Goal: Book appointment/travel/reservation

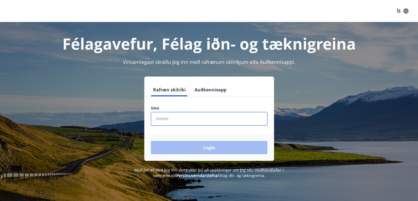
click at [178, 118] on input "phone" at bounding box center [209, 118] width 117 height 13
type input "********"
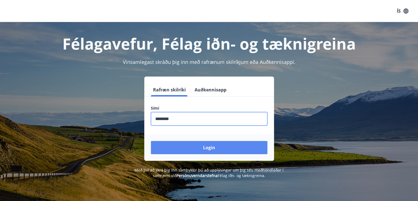
click at [215, 146] on button "Login" at bounding box center [209, 147] width 117 height 13
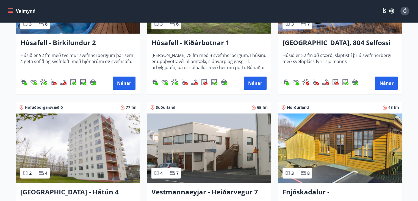
scroll to position [522, 0]
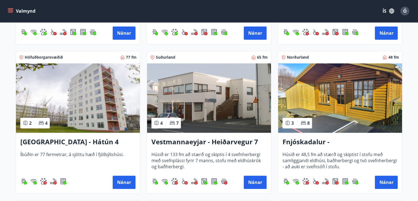
click at [106, 93] on img at bounding box center [78, 97] width 124 height 69
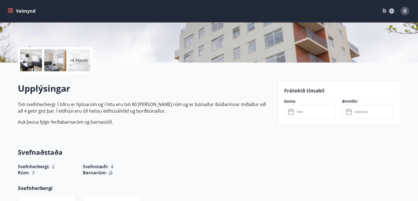
scroll to position [111, 0]
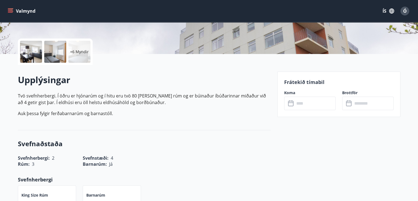
click at [290, 103] on icon at bounding box center [291, 103] width 7 height 7
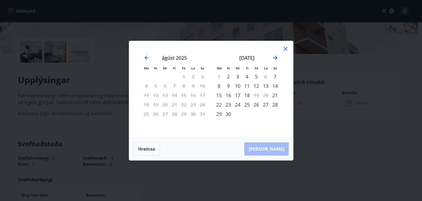
click at [274, 57] on icon "Move forward to switch to the next month." at bounding box center [275, 58] width 4 height 4
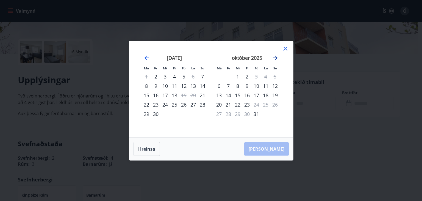
click at [274, 57] on icon "Move forward to switch to the next month." at bounding box center [275, 58] width 4 height 4
click at [284, 48] on icon at bounding box center [285, 48] width 7 height 7
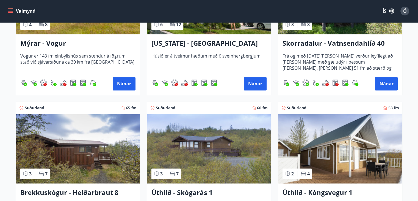
scroll to position [742, 0]
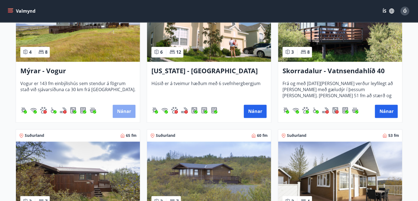
click at [118, 110] on button "Nánar" at bounding box center [124, 110] width 23 height 13
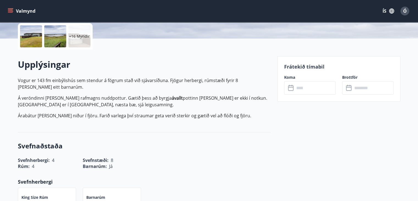
scroll to position [137, 0]
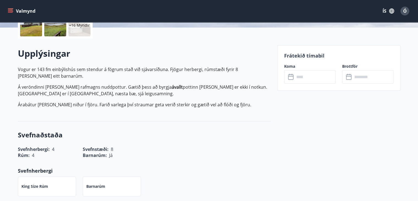
click at [291, 76] on icon at bounding box center [290, 76] width 5 height 1
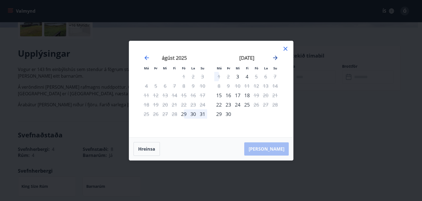
click at [274, 55] on icon "Move forward to switch to the next month." at bounding box center [275, 57] width 7 height 7
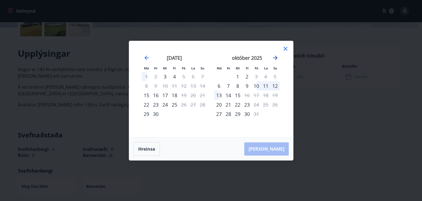
click at [276, 57] on icon "Move forward to switch to the next month." at bounding box center [275, 58] width 4 height 4
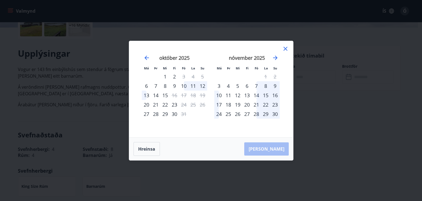
click at [285, 47] on icon at bounding box center [285, 48] width 7 height 7
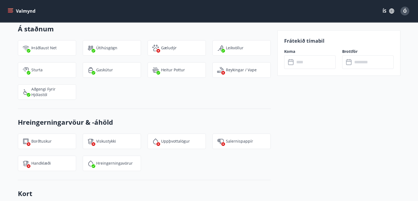
scroll to position [605, 0]
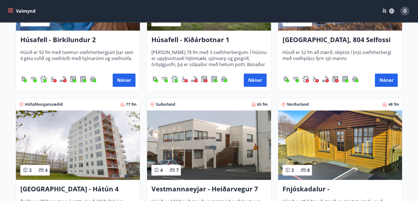
scroll to position [515, 0]
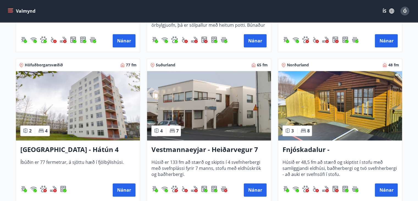
click at [100, 100] on img at bounding box center [78, 105] width 124 height 69
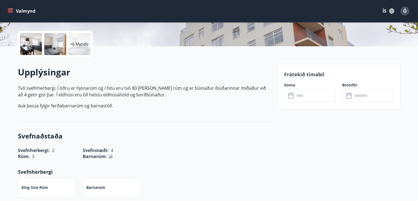
scroll to position [137, 0]
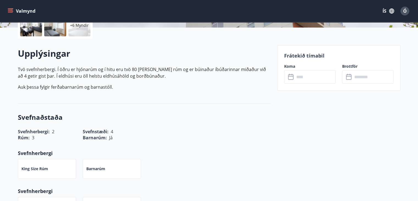
click at [291, 78] on icon at bounding box center [291, 77] width 7 height 7
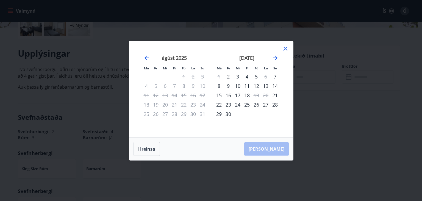
click at [256, 85] on div "12" at bounding box center [256, 85] width 9 height 9
click at [266, 84] on div "13" at bounding box center [265, 85] width 9 height 9
click at [257, 84] on div "12" at bounding box center [256, 85] width 9 height 9
click at [265, 84] on div "13" at bounding box center [265, 85] width 9 height 9
click at [276, 84] on div "14" at bounding box center [275, 85] width 9 height 9
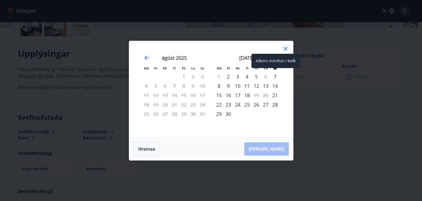
click at [274, 76] on div "7" at bounding box center [275, 76] width 9 height 9
click at [274, 75] on div "7" at bounding box center [275, 76] width 9 height 9
click at [240, 84] on div "10" at bounding box center [237, 85] width 9 height 9
click at [240, 85] on div "10" at bounding box center [237, 85] width 9 height 9
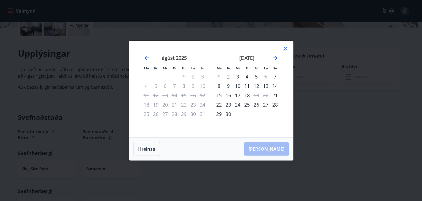
click at [229, 85] on div "9" at bounding box center [228, 85] width 9 height 9
click at [275, 56] on icon "Move forward to switch to the next month." at bounding box center [275, 58] width 4 height 4
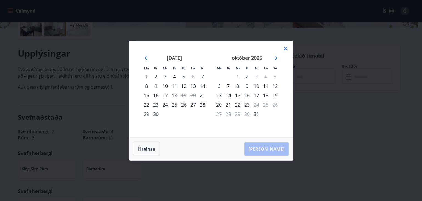
click at [175, 85] on div "11" at bounding box center [174, 85] width 9 height 9
click at [186, 85] on div "12" at bounding box center [183, 85] width 9 height 9
click at [185, 85] on div "12" at bounding box center [183, 85] width 9 height 9
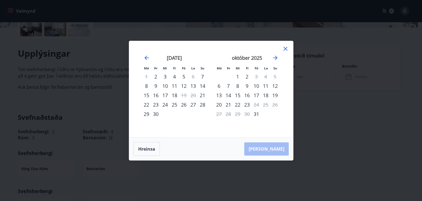
click at [185, 85] on div "12" at bounding box center [183, 85] width 9 height 9
click at [183, 84] on div "12" at bounding box center [183, 85] width 9 height 9
click at [176, 84] on div "11" at bounding box center [174, 85] width 9 height 9
click at [165, 85] on div "10" at bounding box center [165, 85] width 9 height 9
click at [156, 85] on div "9" at bounding box center [155, 85] width 9 height 9
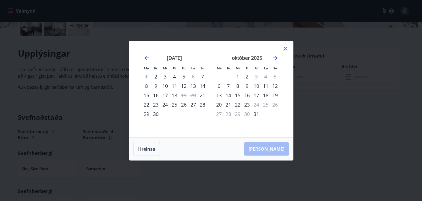
click at [147, 85] on div "8" at bounding box center [146, 85] width 9 height 9
click at [147, 95] on div "15" at bounding box center [146, 94] width 9 height 9
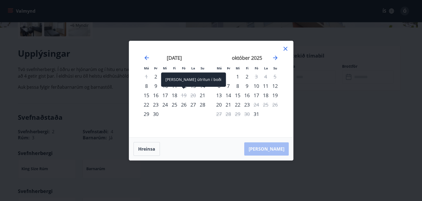
click at [185, 93] on div "19" at bounding box center [183, 94] width 9 height 9
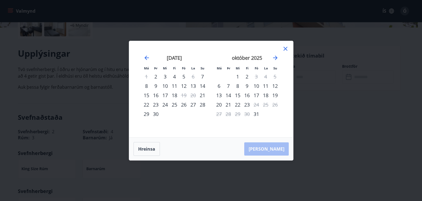
click at [192, 95] on div "20" at bounding box center [193, 94] width 9 height 9
click at [202, 76] on div "7" at bounding box center [202, 76] width 9 height 9
click at [201, 86] on div "14" at bounding box center [202, 85] width 9 height 9
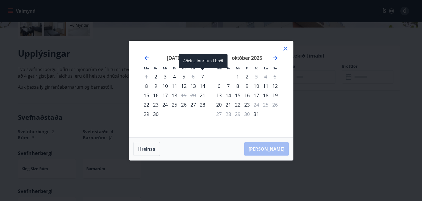
click at [201, 76] on div "7" at bounding box center [202, 76] width 9 height 9
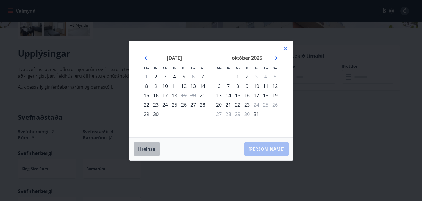
click at [147, 148] on button "Hreinsa" at bounding box center [147, 149] width 26 height 14
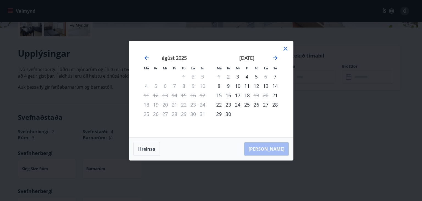
click at [259, 85] on div "12" at bounding box center [256, 85] width 9 height 9
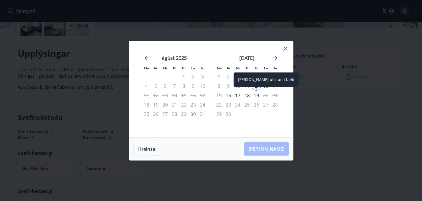
click at [256, 94] on div "19" at bounding box center [256, 94] width 9 height 9
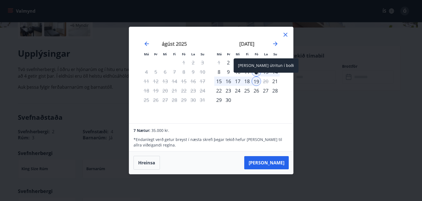
click at [256, 83] on div "19" at bounding box center [256, 80] width 9 height 9
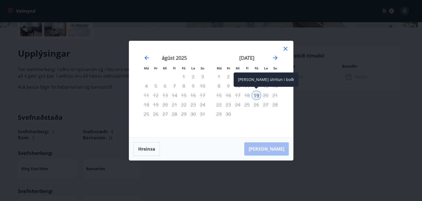
click at [255, 94] on div "19" at bounding box center [256, 94] width 9 height 9
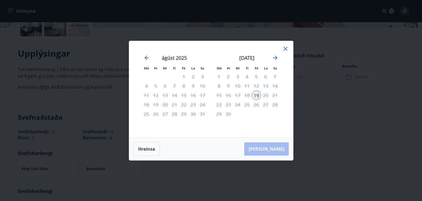
click at [287, 48] on icon at bounding box center [285, 48] width 7 height 7
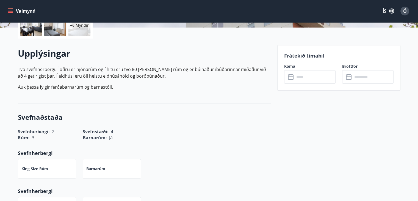
click at [293, 76] on icon at bounding box center [290, 76] width 5 height 1
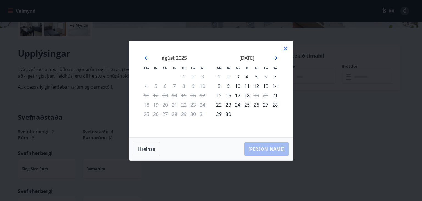
click at [276, 55] on icon "Move forward to switch to the next month." at bounding box center [275, 57] width 7 height 7
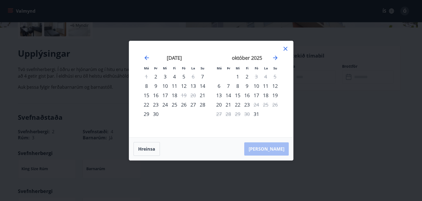
click at [182, 84] on div "12" at bounding box center [183, 85] width 9 height 9
click at [183, 85] on div "12" at bounding box center [183, 85] width 9 height 9
drag, startPoint x: 147, startPoint y: 146, endPoint x: 150, endPoint y: 140, distance: 6.5
click at [147, 145] on button "Hreinsa" at bounding box center [147, 149] width 26 height 14
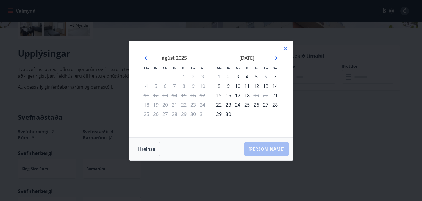
click at [256, 85] on div "12" at bounding box center [256, 85] width 9 height 9
click at [218, 94] on div "15" at bounding box center [218, 94] width 9 height 9
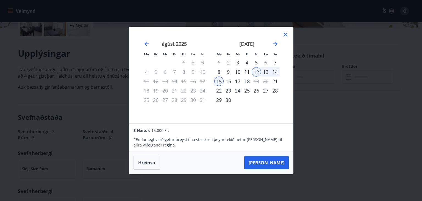
click at [285, 34] on icon at bounding box center [286, 35] width 4 height 4
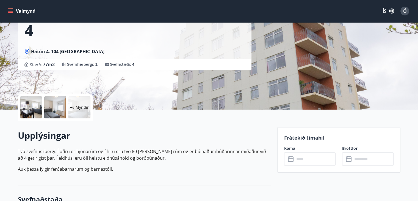
scroll to position [55, 0]
